Goal: Task Accomplishment & Management: Use online tool/utility

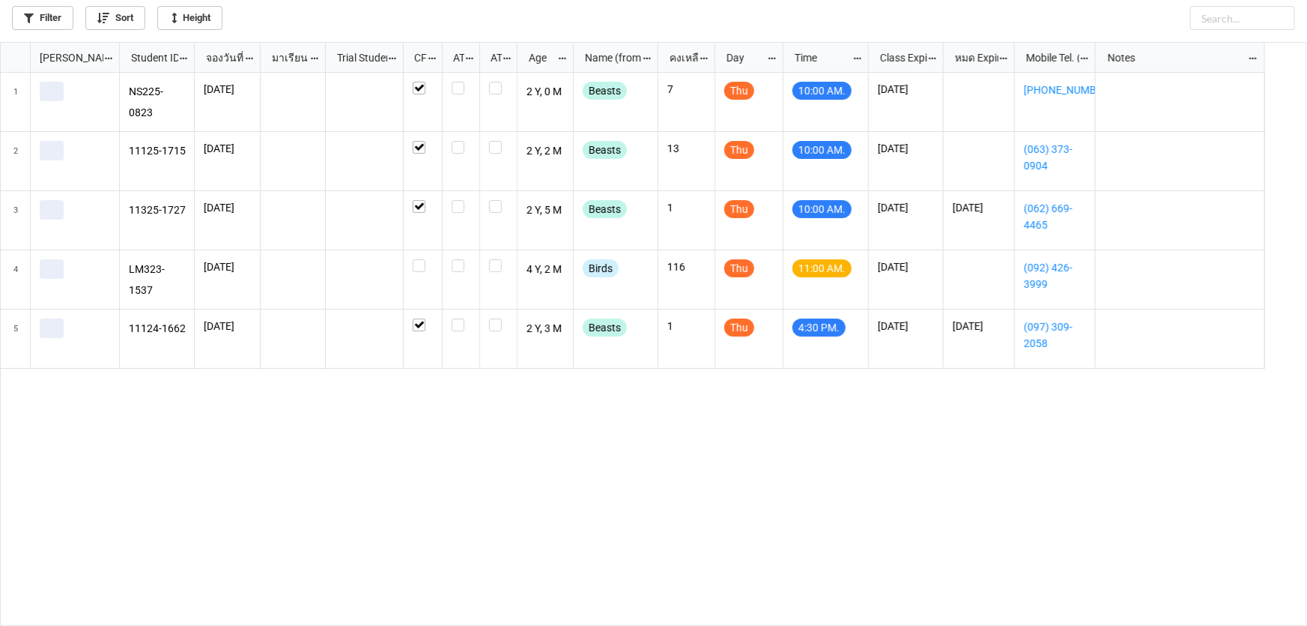
scroll to position [575, 1298]
checkbox input "true"
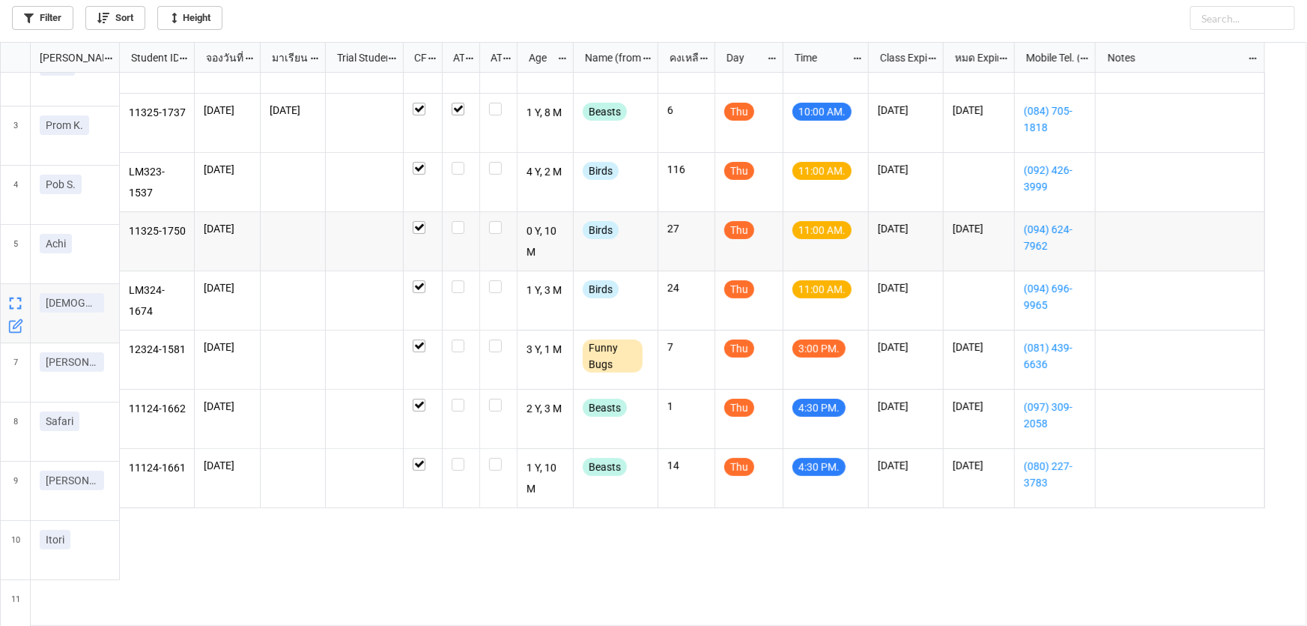
scroll to position [157, 0]
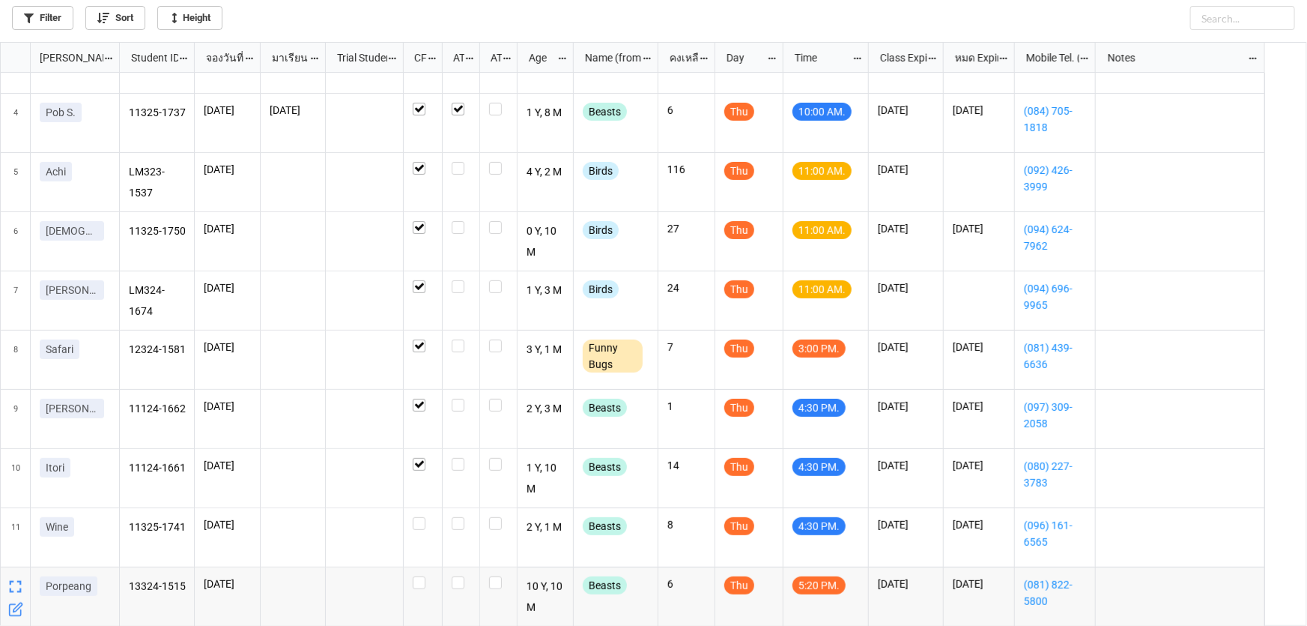
click at [13, 608] on icon "grid" at bounding box center [17, 607] width 9 height 9
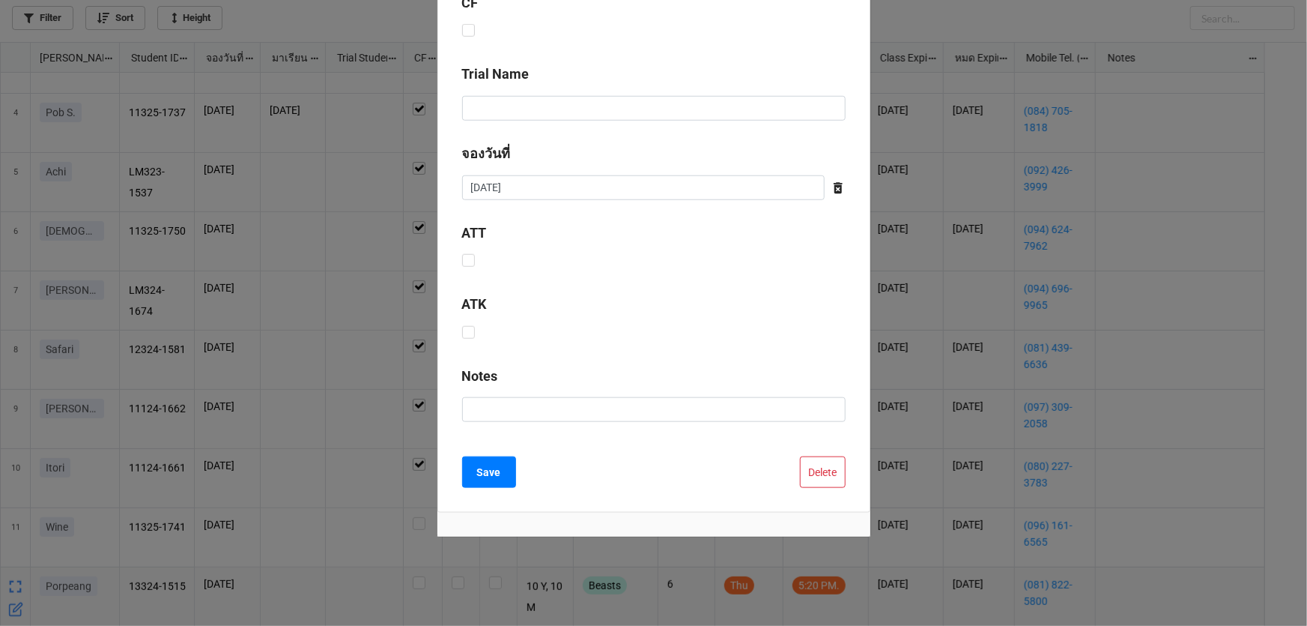
scroll to position [607, 0]
click at [822, 466] on button "Delete" at bounding box center [823, 469] width 46 height 31
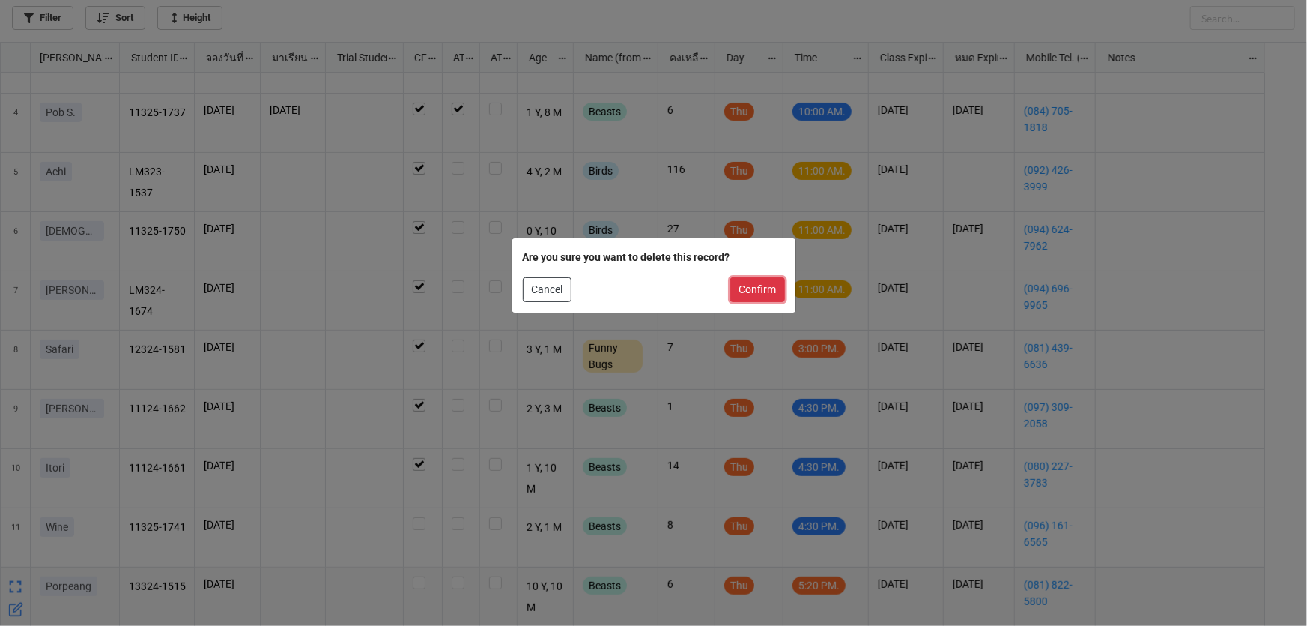
click at [756, 288] on button "Confirm" at bounding box center [758, 289] width 55 height 25
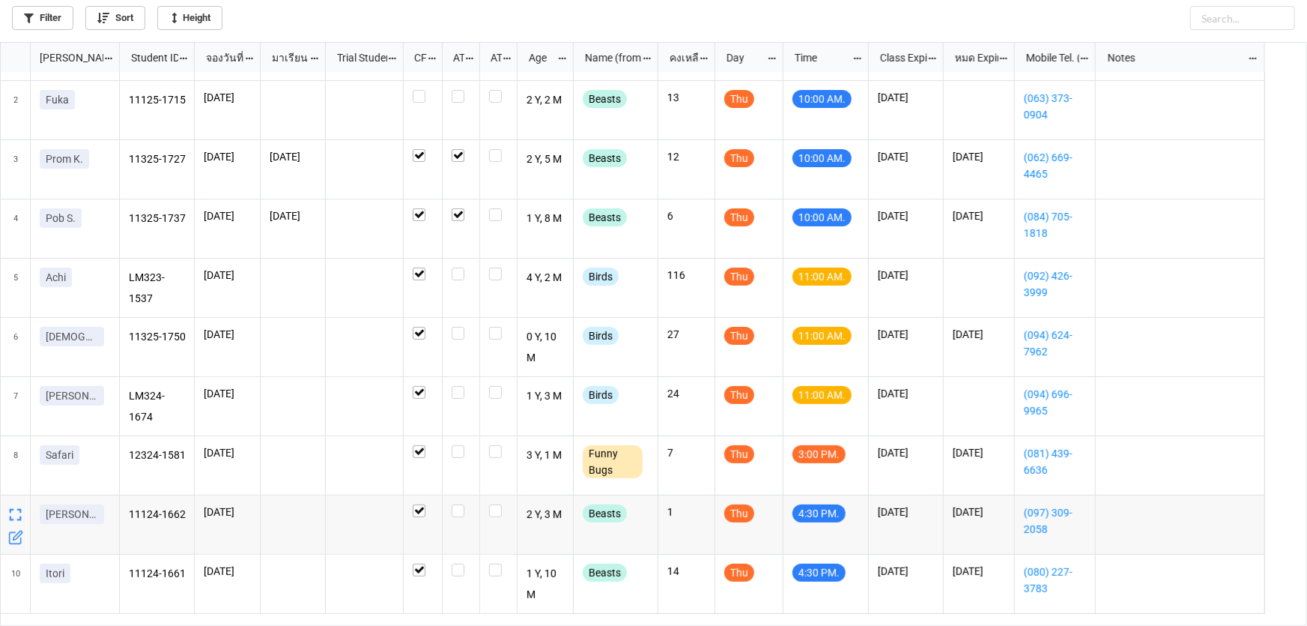
scroll to position [0, 0]
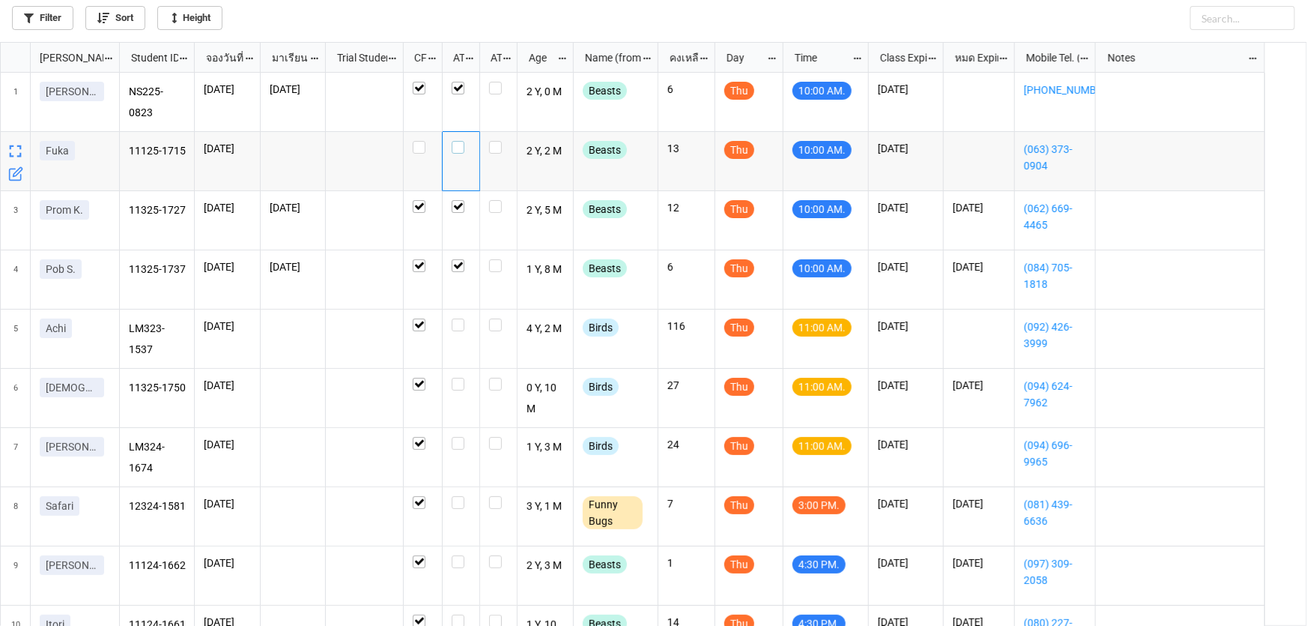
click at [457, 141] on label "grid" at bounding box center [461, 141] width 19 height 0
click at [458, 318] on label "grid" at bounding box center [461, 318] width 19 height 0
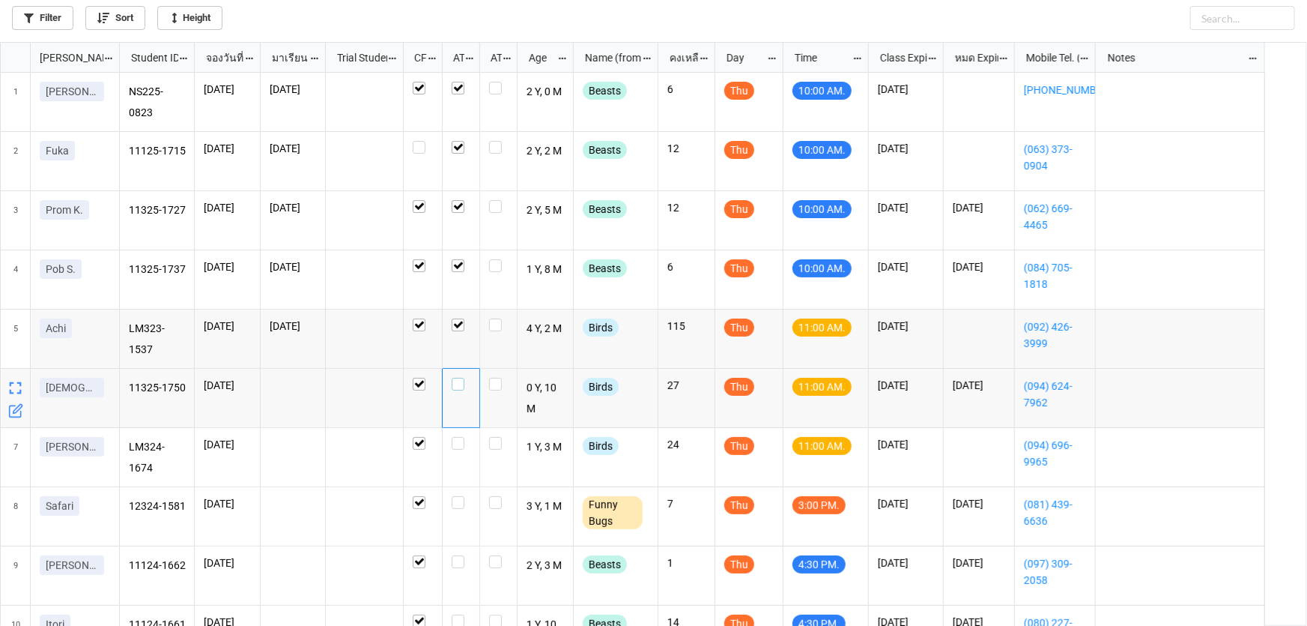
click at [456, 378] on label "grid" at bounding box center [461, 378] width 19 height 0
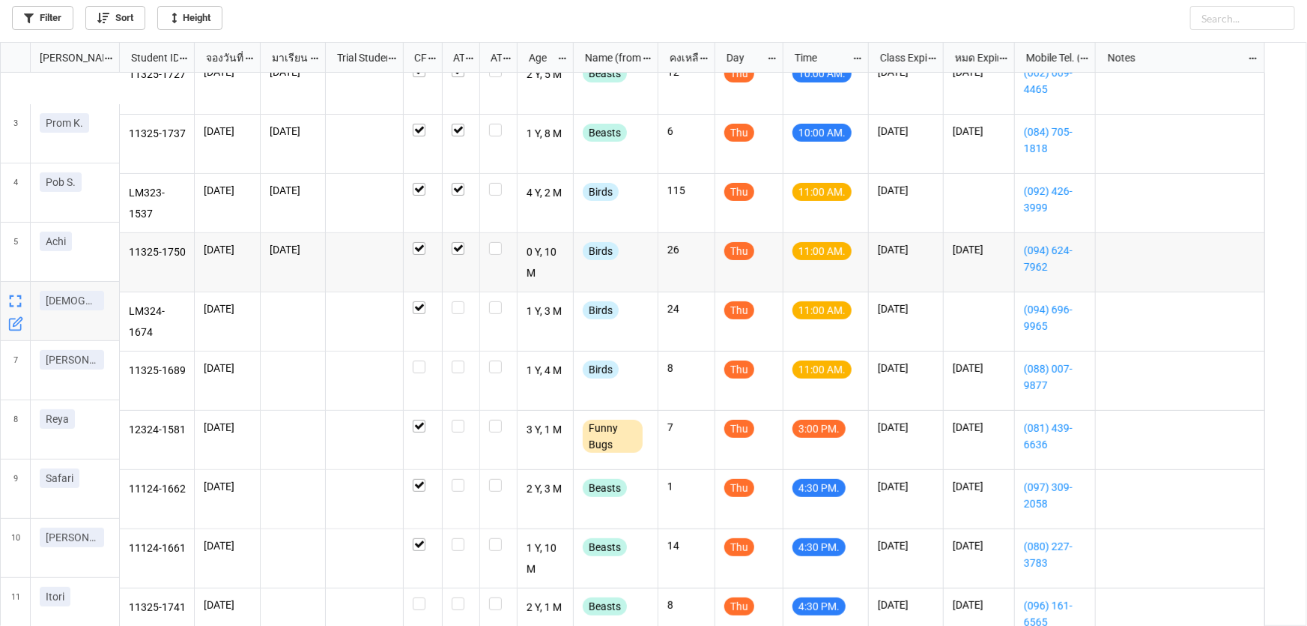
scroll to position [136, 0]
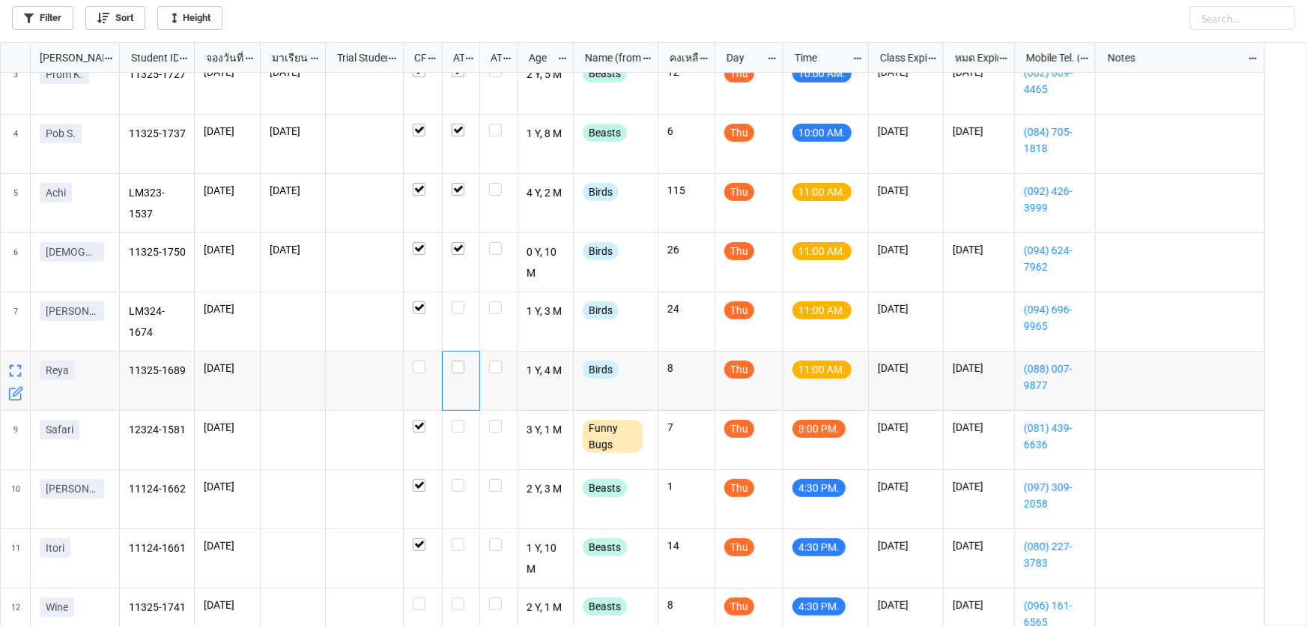
click at [463, 360] on label "grid" at bounding box center [461, 360] width 19 height 0
click at [459, 301] on label "grid" at bounding box center [461, 301] width 19 height 0
